Goal: Information Seeking & Learning: Learn about a topic

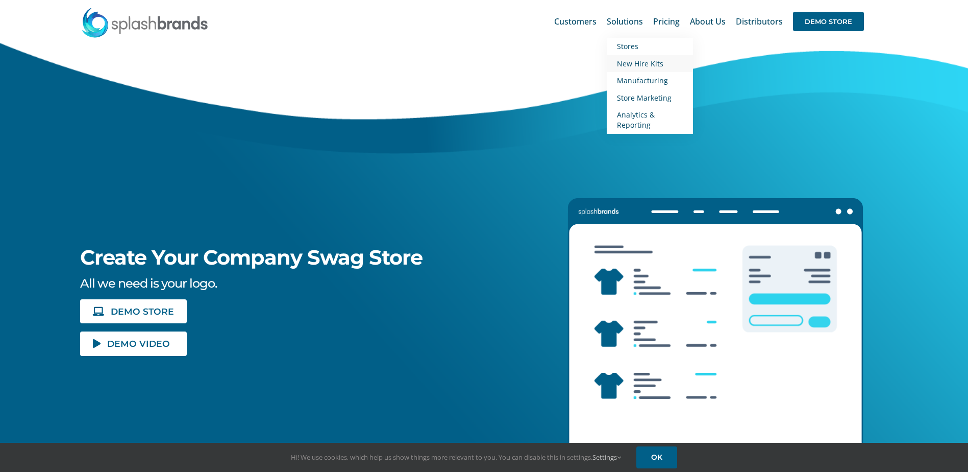
click at [649, 64] on span "New Hire Kits" at bounding box center [640, 64] width 46 height 10
